Goal: Find specific page/section: Find specific page/section

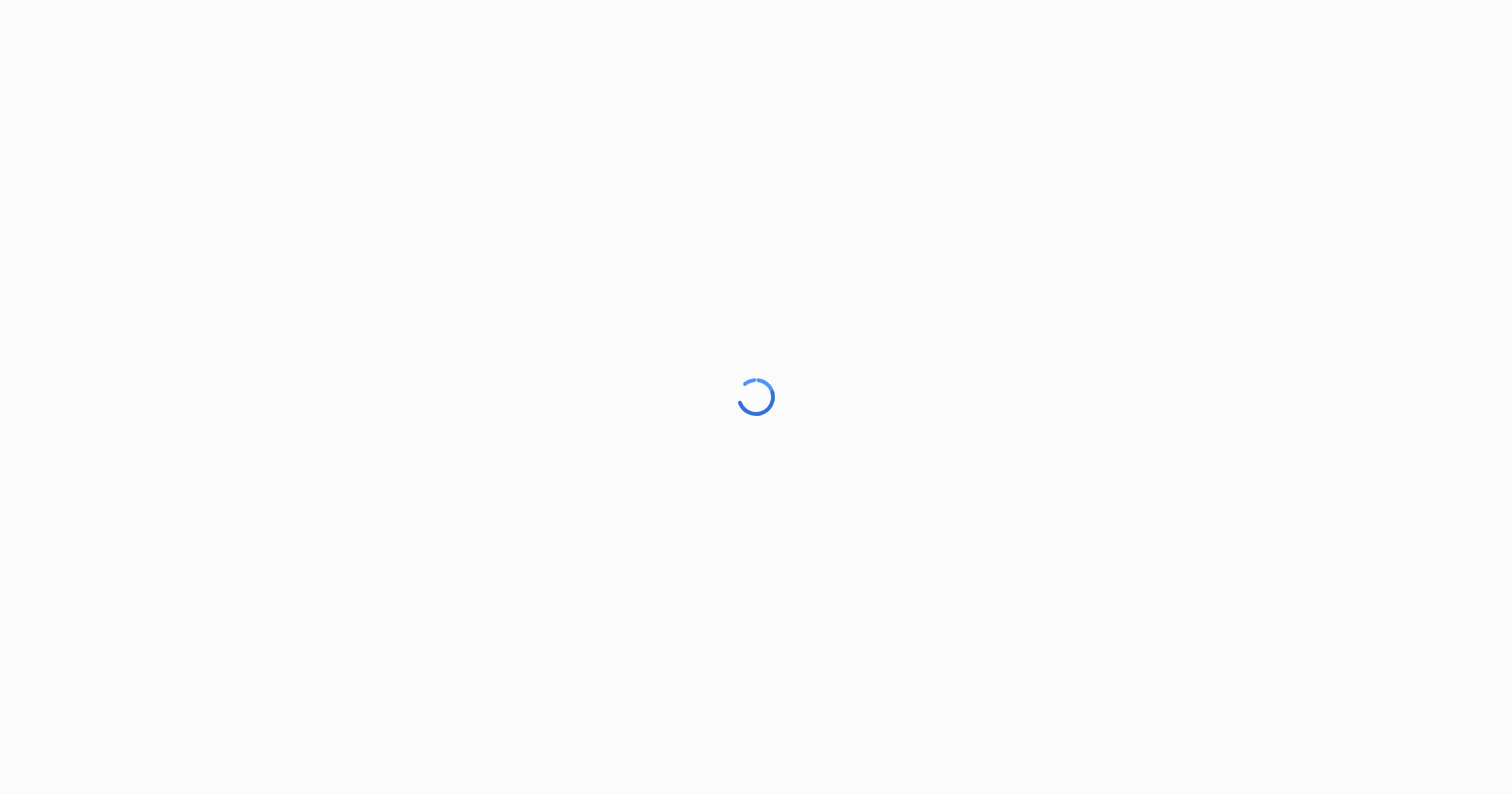
drag, startPoint x: 0, startPoint y: 0, endPoint x: 1053, endPoint y: 45, distance: 1054.0
click at [910, 89] on div at bounding box center [756, 397] width 1512 height 794
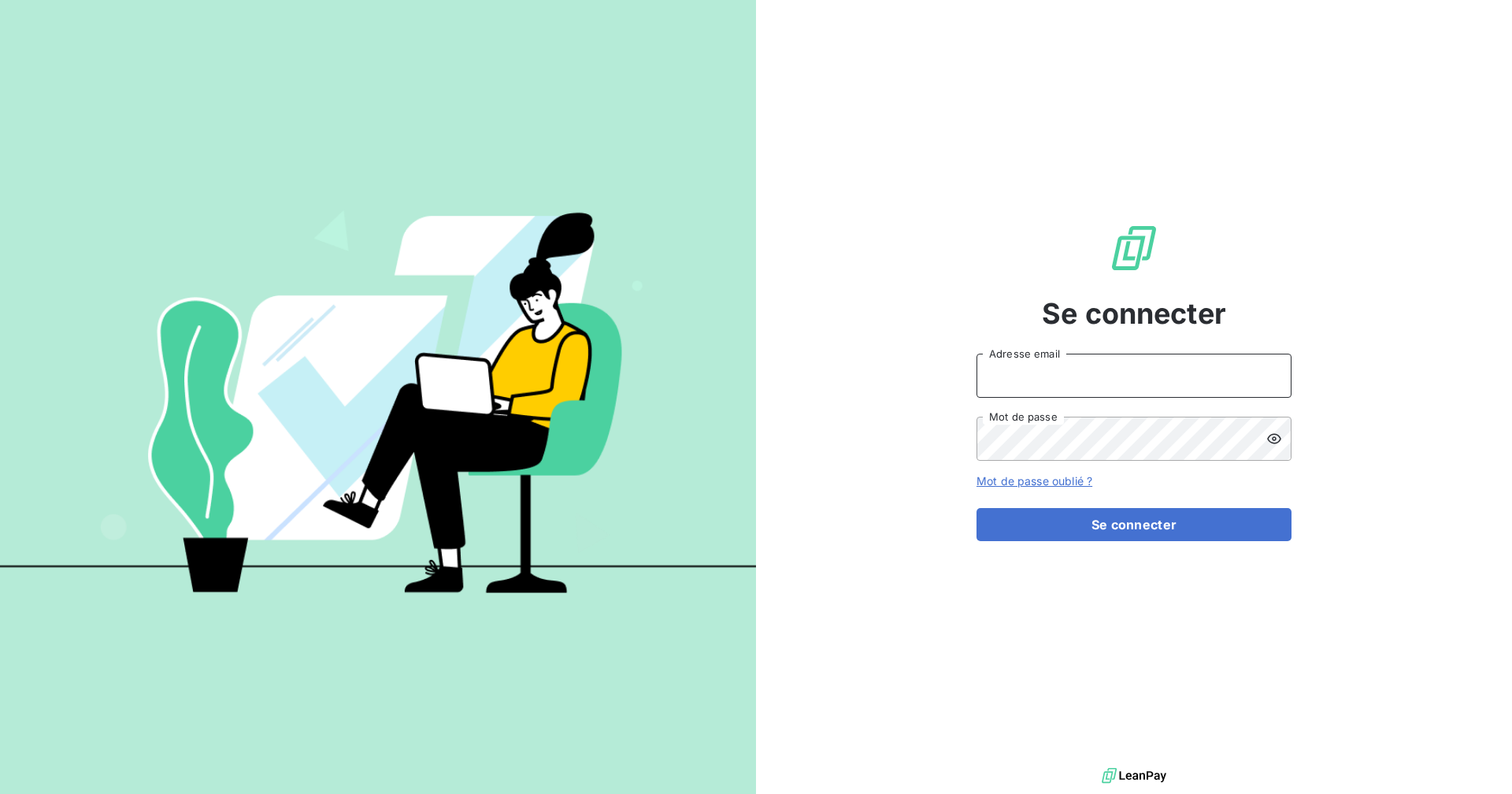
click at [1113, 372] on input "Adresse email" at bounding box center [1134, 376] width 315 height 44
type input "assistante@sanirun.com"
click at [977, 508] on button "Se connecter" at bounding box center [1134, 524] width 315 height 33
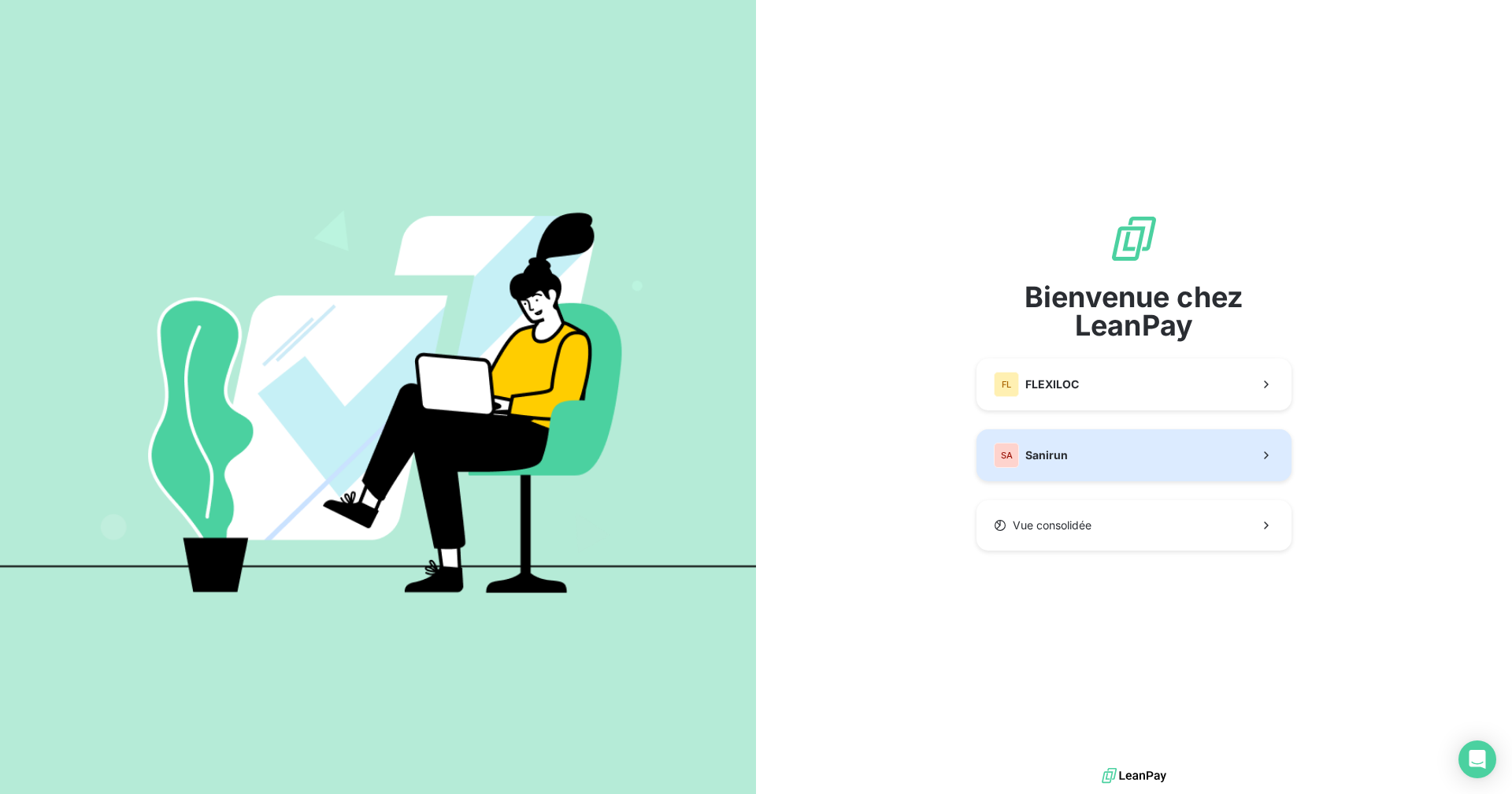
click at [1085, 461] on button "SA Sanirun" at bounding box center [1134, 455] width 315 height 52
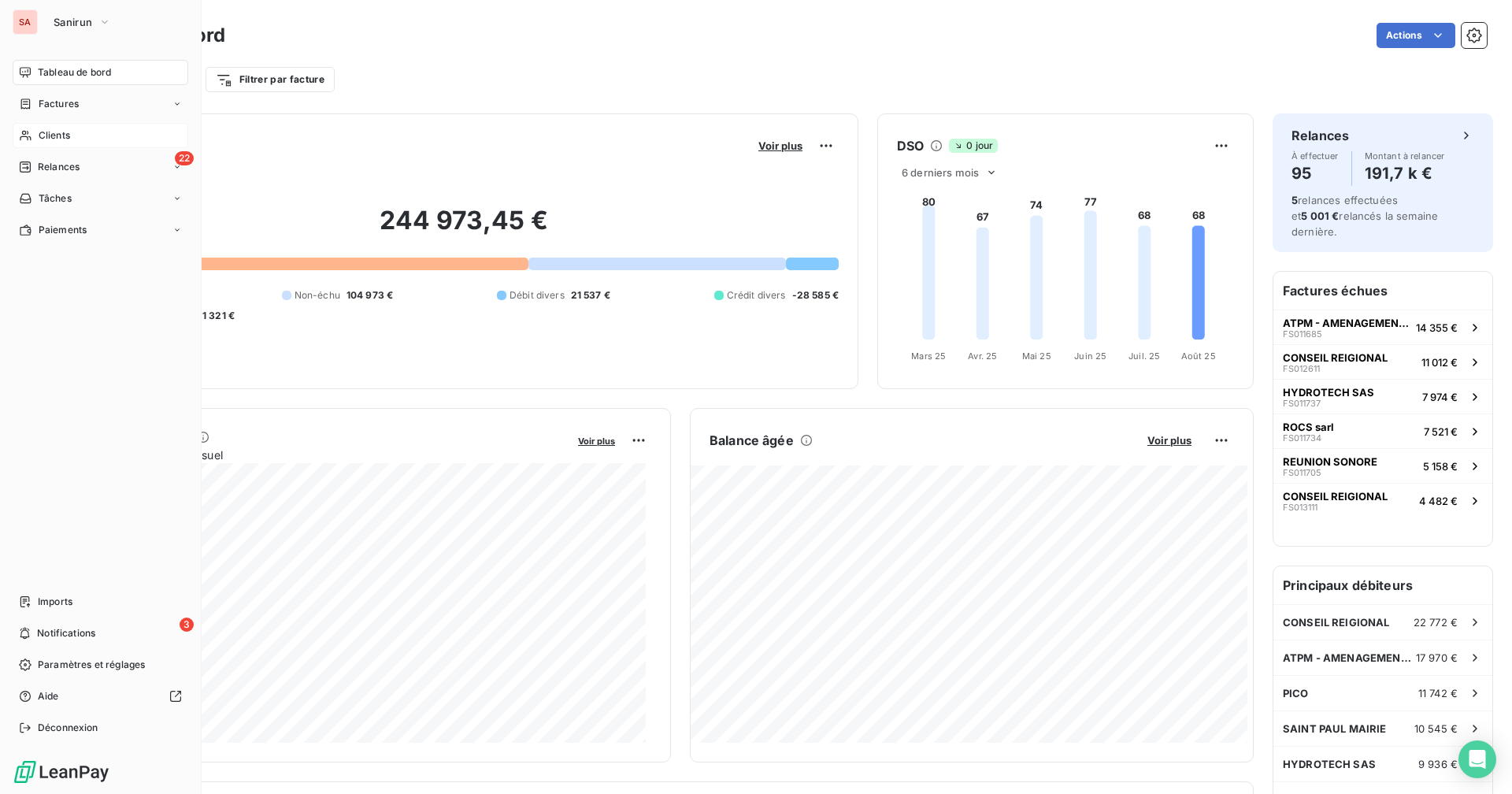
click at [38, 137] on span "Clients" at bounding box center [53, 135] width 31 height 14
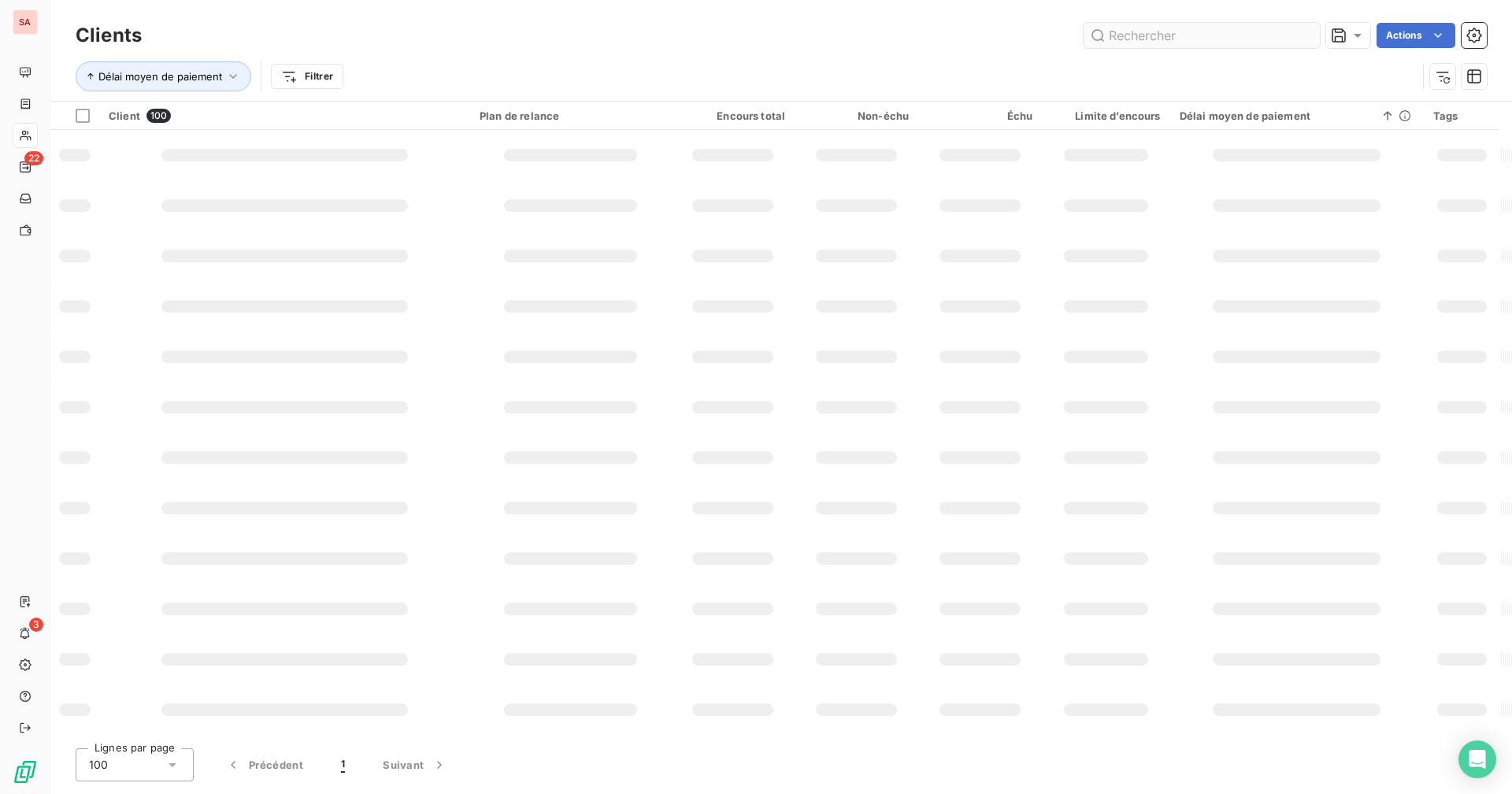
click at [1182, 39] on input "text" at bounding box center [1201, 35] width 236 height 25
type input "C"
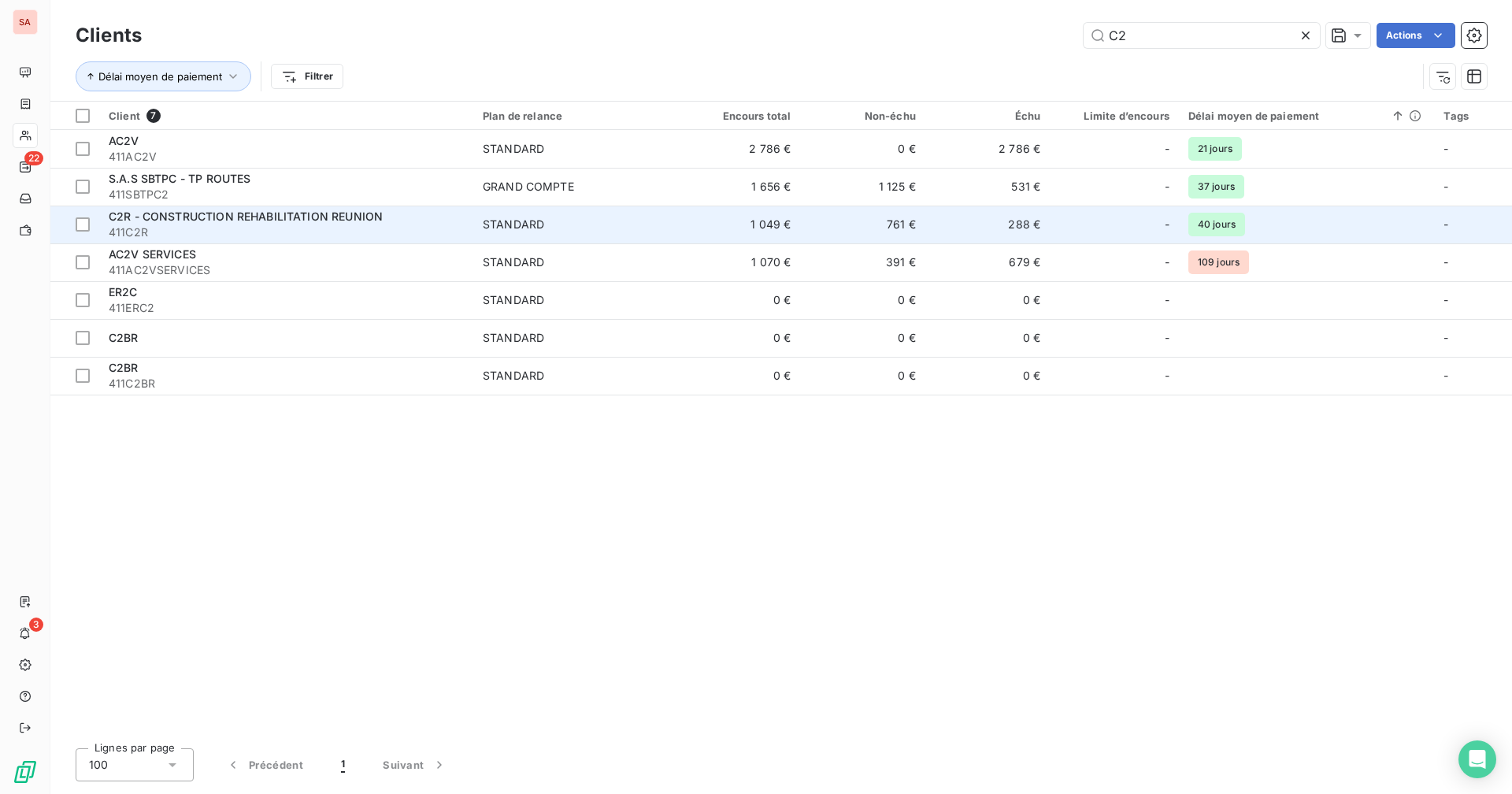
type input "C2"
click at [797, 218] on td "1 049 €" at bounding box center [737, 225] width 125 height 38
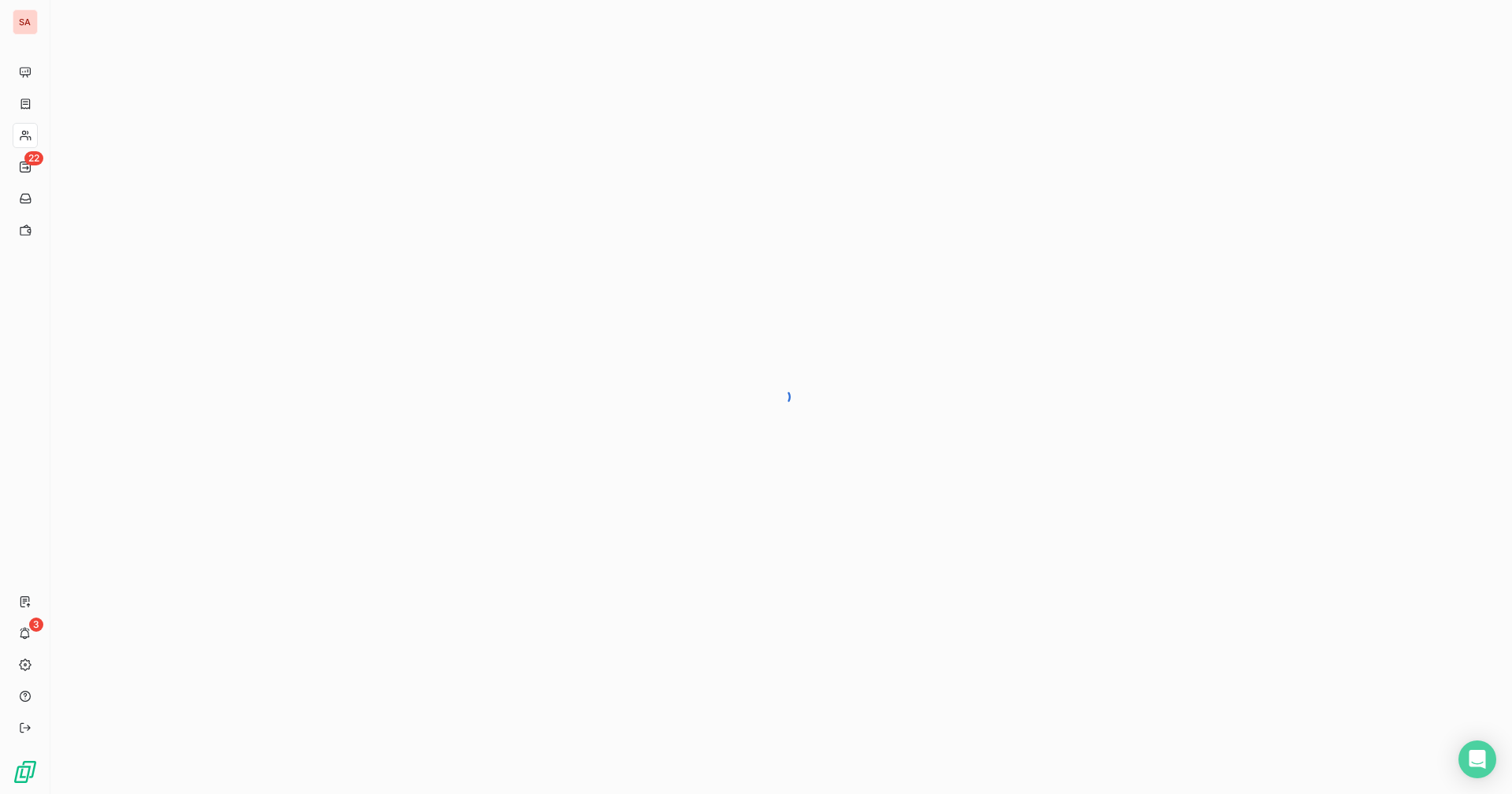
click at [335, 793] on html "SA 22 3" at bounding box center [756, 397] width 1512 height 794
